Goal: Task Accomplishment & Management: Use online tool/utility

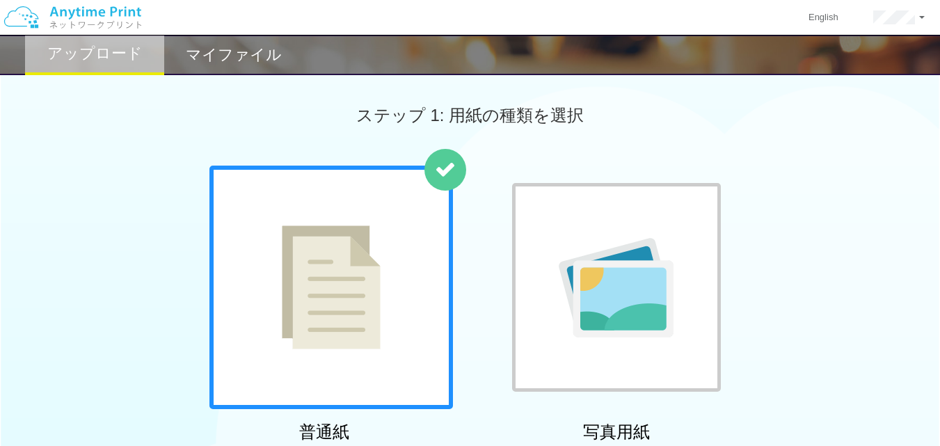
scroll to position [461, 0]
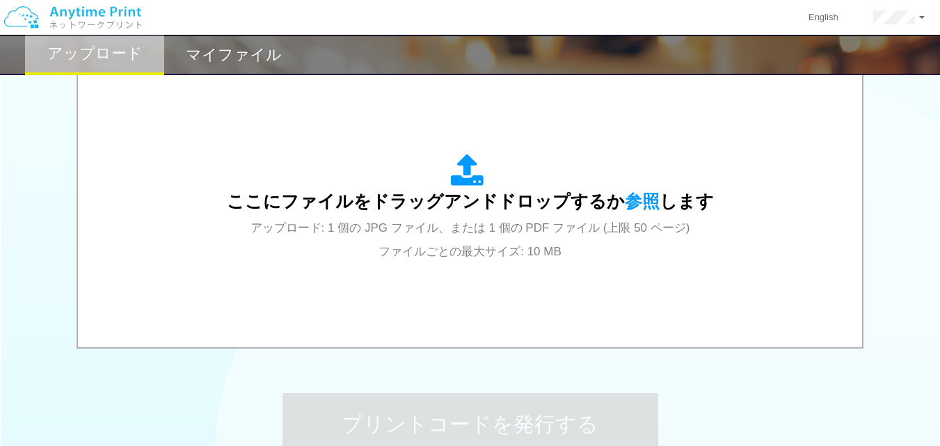
click at [334, 304] on div "ここにファイルをドラッグアンドドロップするか 参照 します アップロード: 1 個の JPG ファイル、または 1 個の PDF ファイル (上限 50 ペー…" at bounding box center [470, 208] width 756 height 251
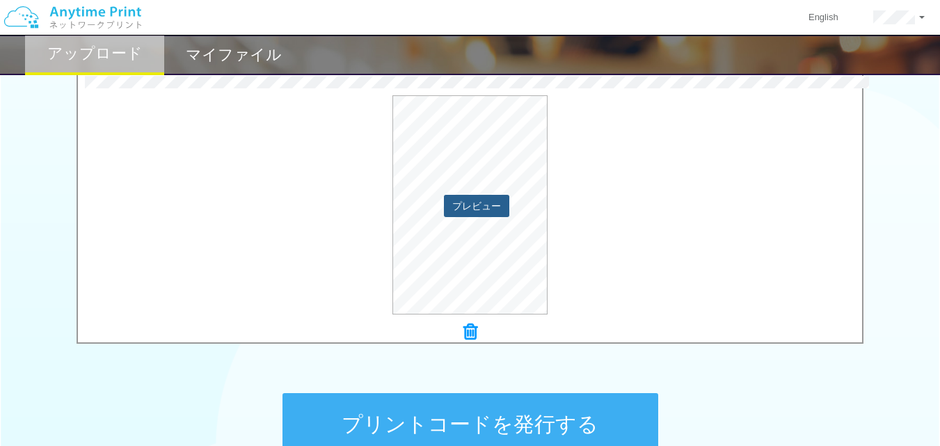
click at [495, 212] on button "プレビュー" at bounding box center [476, 206] width 65 height 22
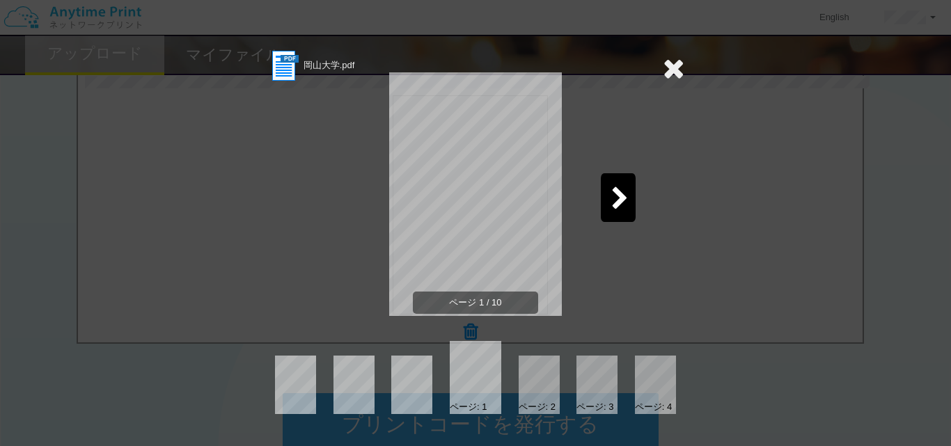
click at [599, 207] on div "ページ 1 / 10" at bounding box center [476, 206] width 418 height 244
click at [624, 207] on icon at bounding box center [619, 199] width 17 height 24
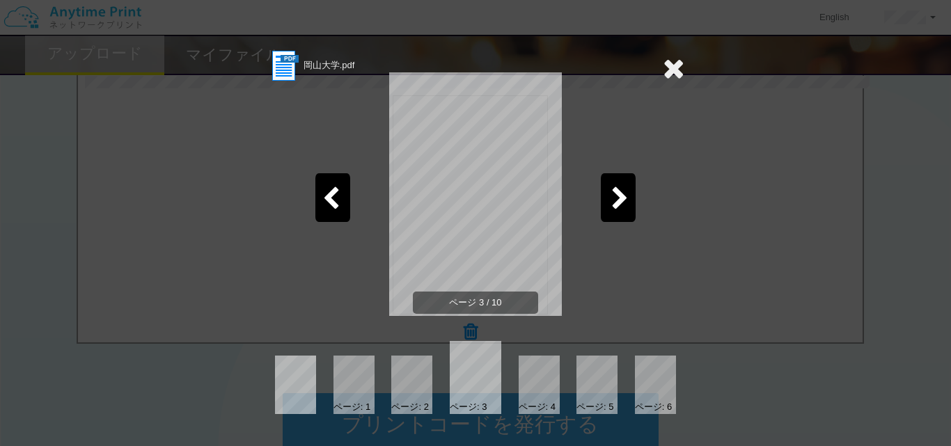
click at [650, 391] on div at bounding box center [655, 385] width 41 height 58
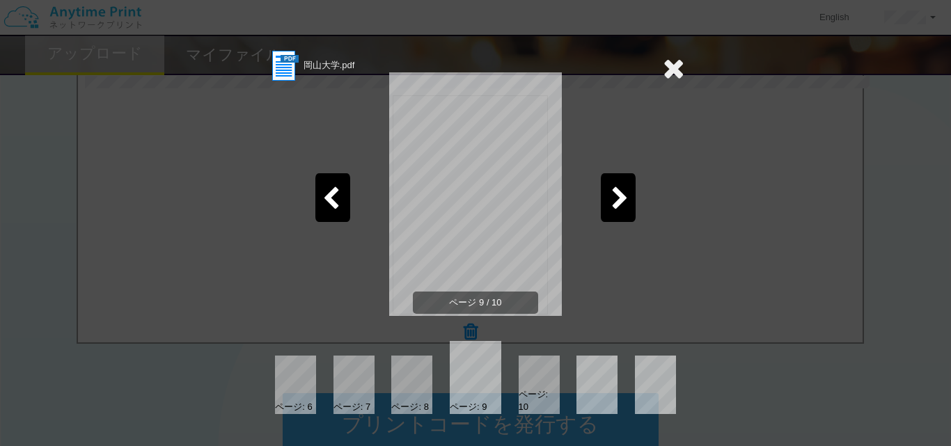
click at [539, 389] on div "ページ: 10" at bounding box center [538, 401] width 41 height 26
click at [674, 55] on icon at bounding box center [674, 68] width 22 height 28
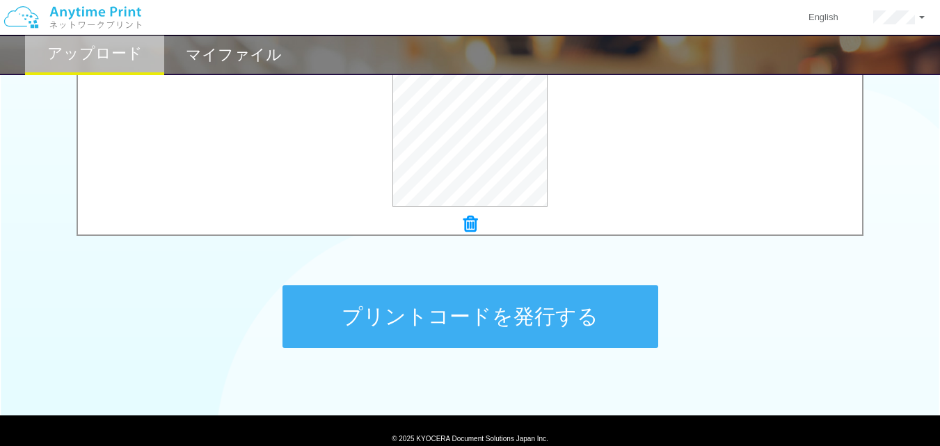
scroll to position [568, 0]
